Goal: Find specific page/section: Find specific page/section

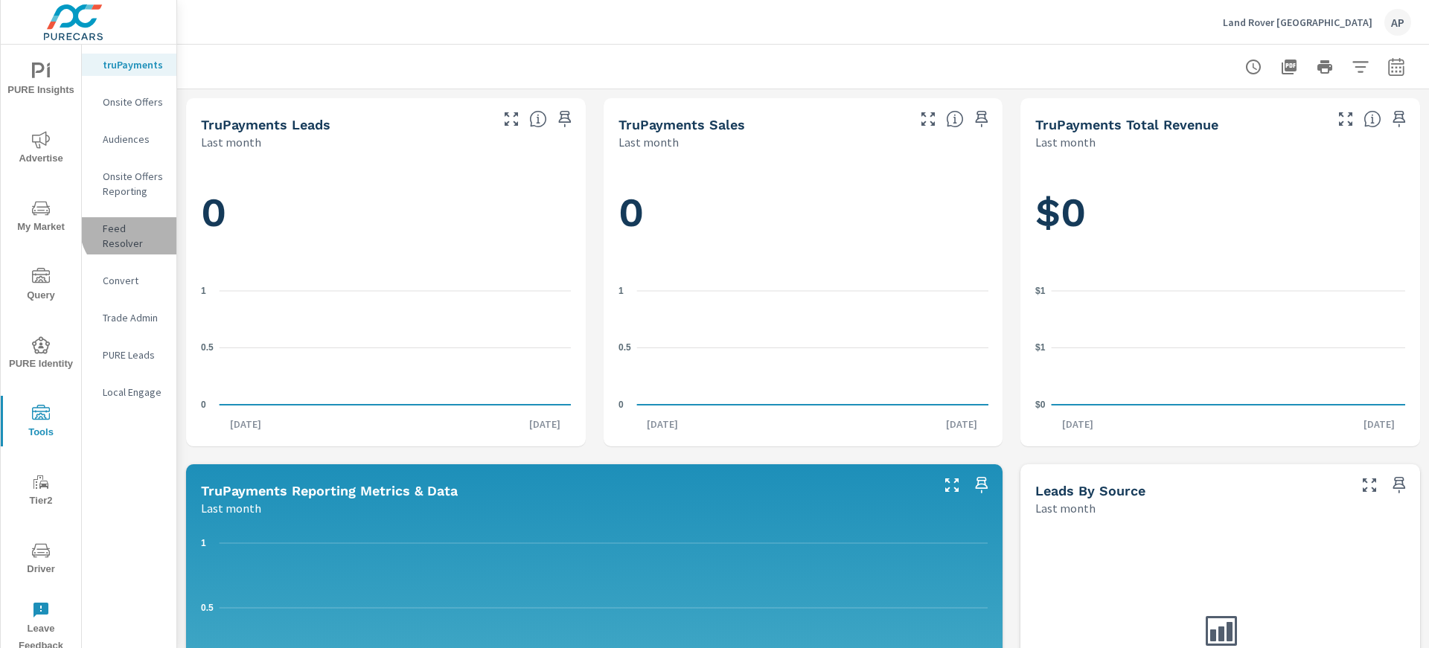
click at [135, 227] on p "Feed Resolver" at bounding box center [134, 236] width 62 height 30
click at [153, 225] on p "Feed Resolver" at bounding box center [134, 236] width 62 height 30
click at [141, 234] on p "Feed Resolver" at bounding box center [134, 236] width 62 height 30
click at [47, 560] on span "Driver" at bounding box center [40, 560] width 71 height 36
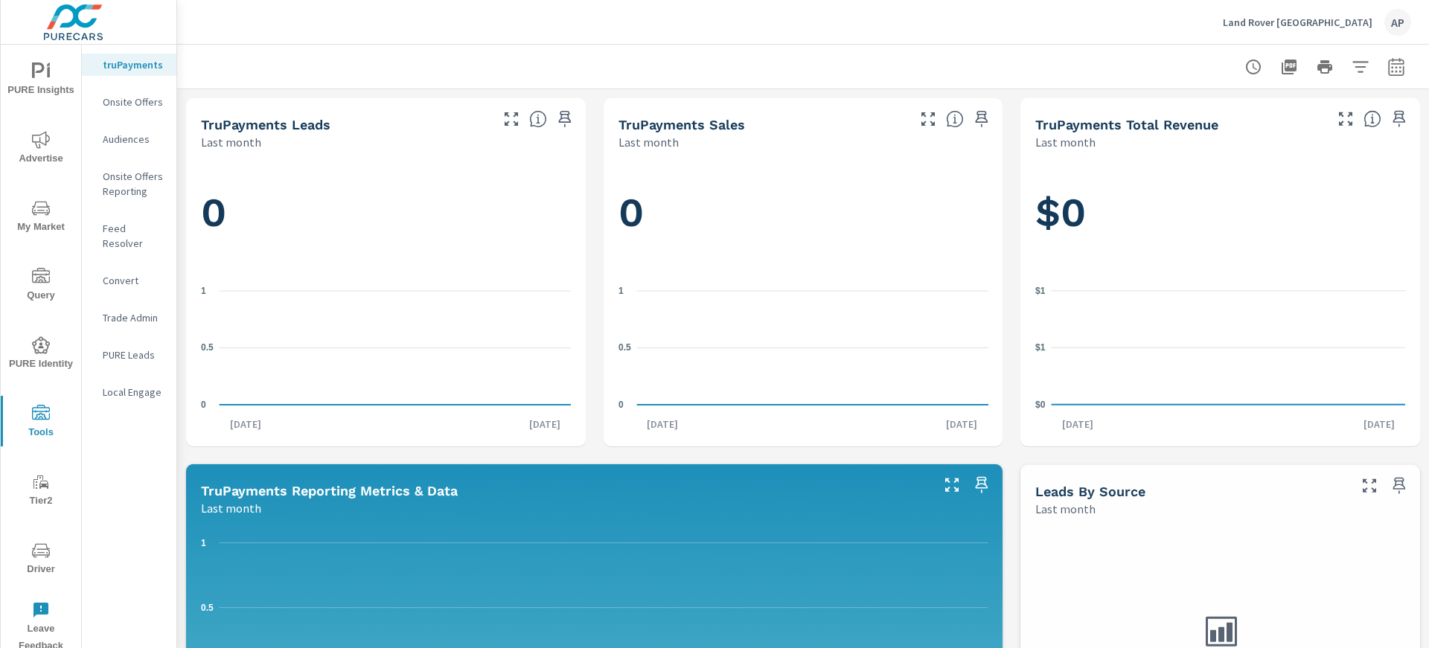
click at [146, 231] on p "Feed Resolver" at bounding box center [134, 236] width 62 height 30
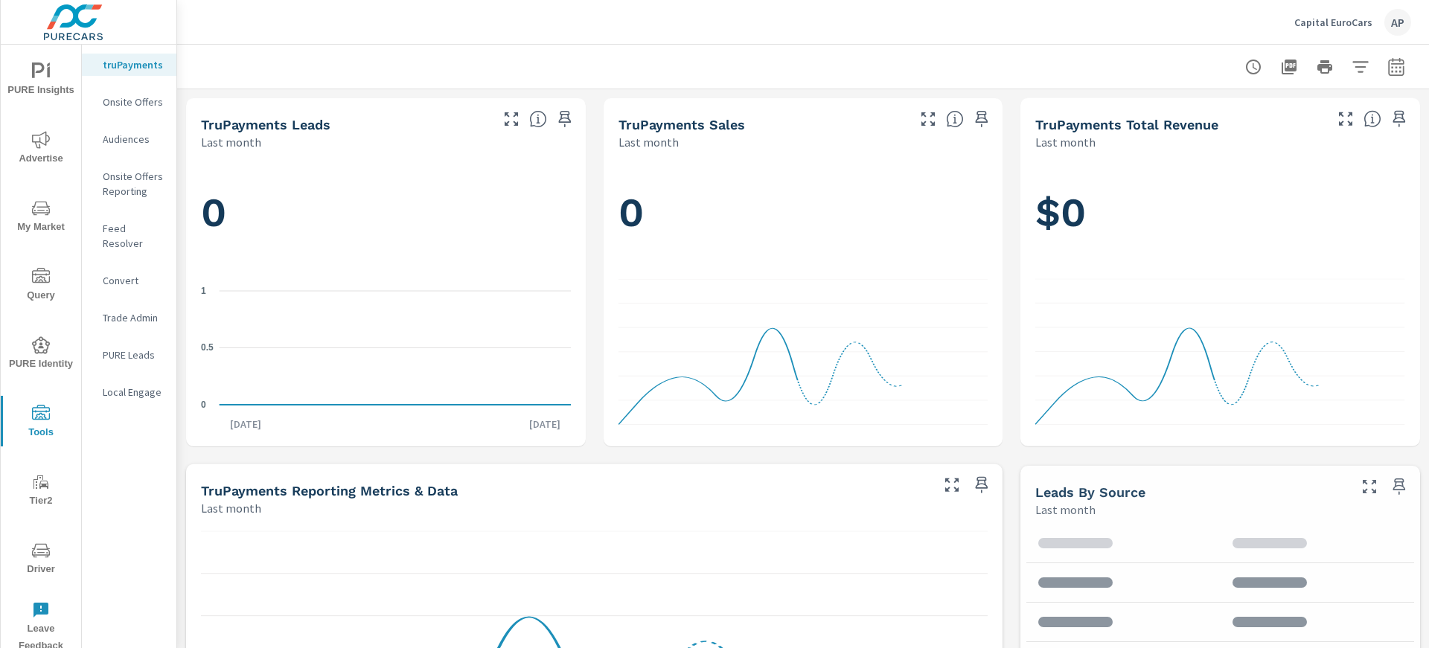
click at [141, 231] on p "Feed Resolver" at bounding box center [134, 236] width 62 height 30
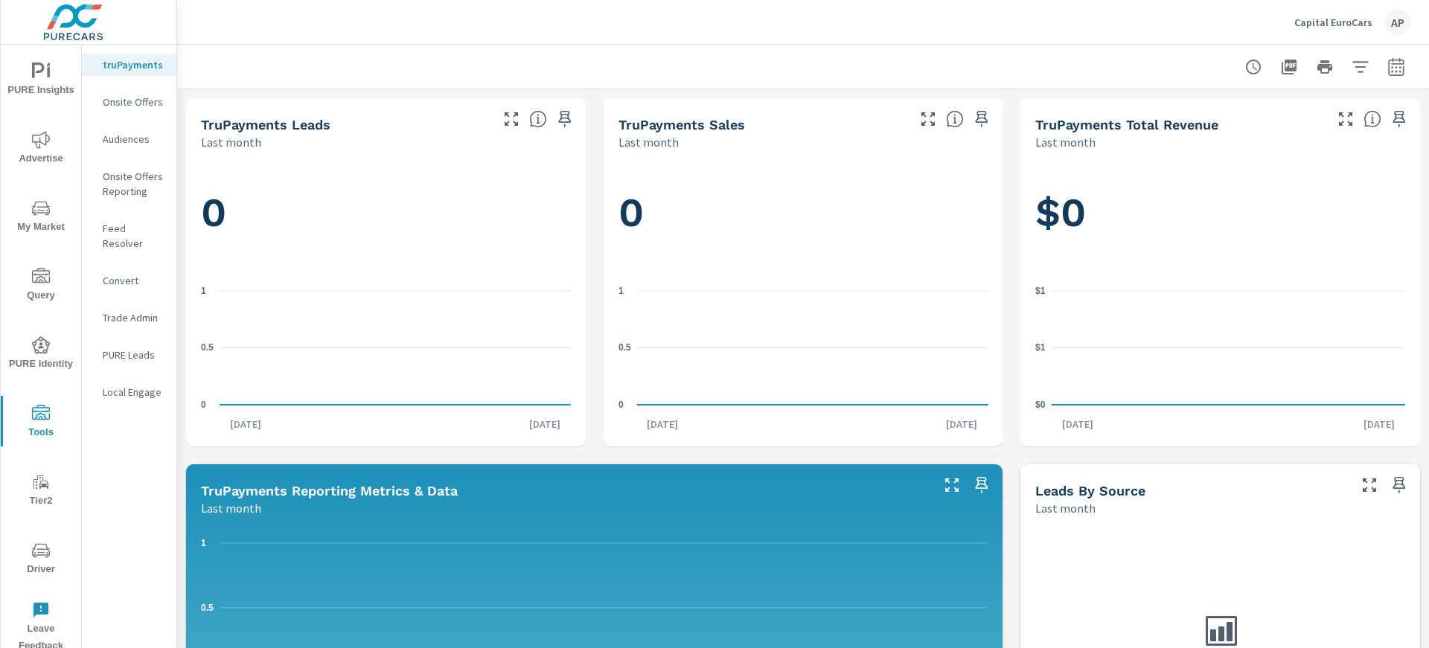
click at [153, 229] on p "Feed Resolver" at bounding box center [134, 236] width 62 height 30
